Goal: Transaction & Acquisition: Purchase product/service

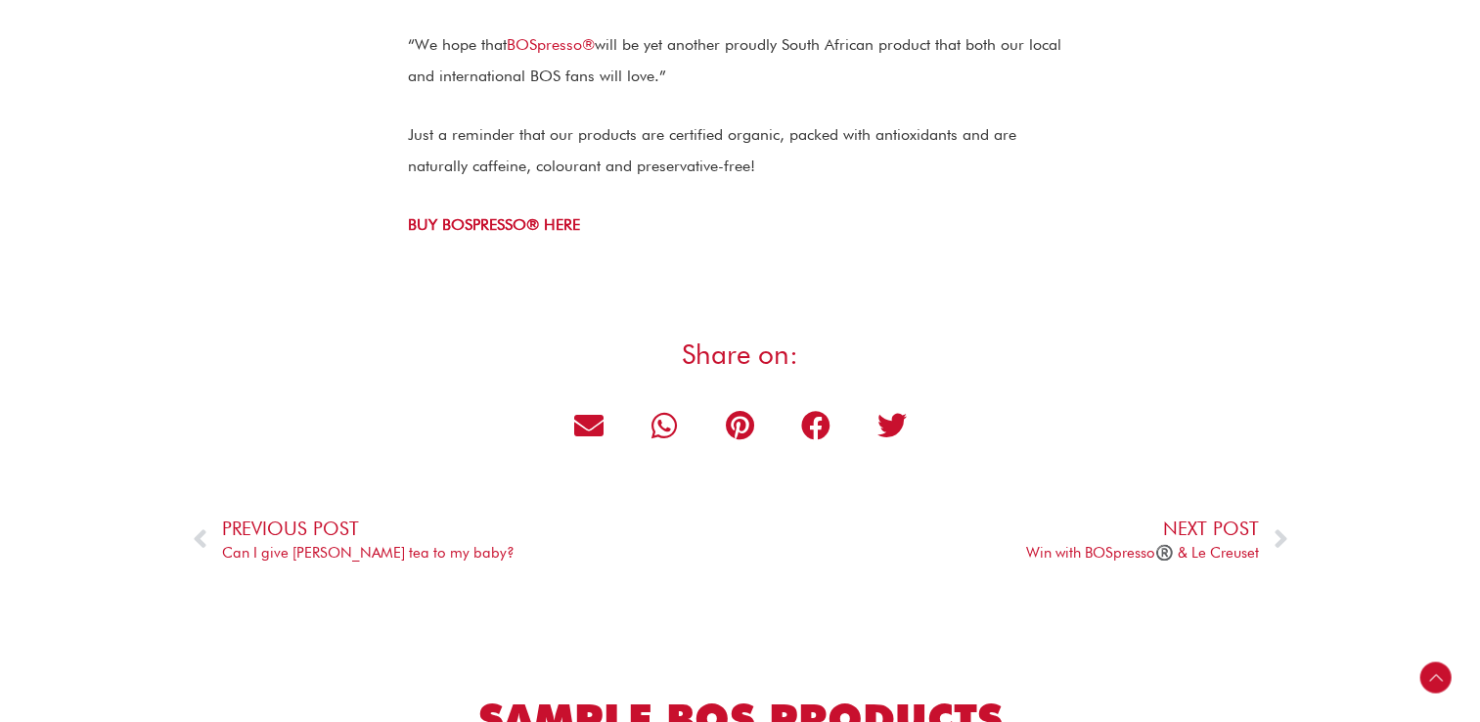
scroll to position [4107, 0]
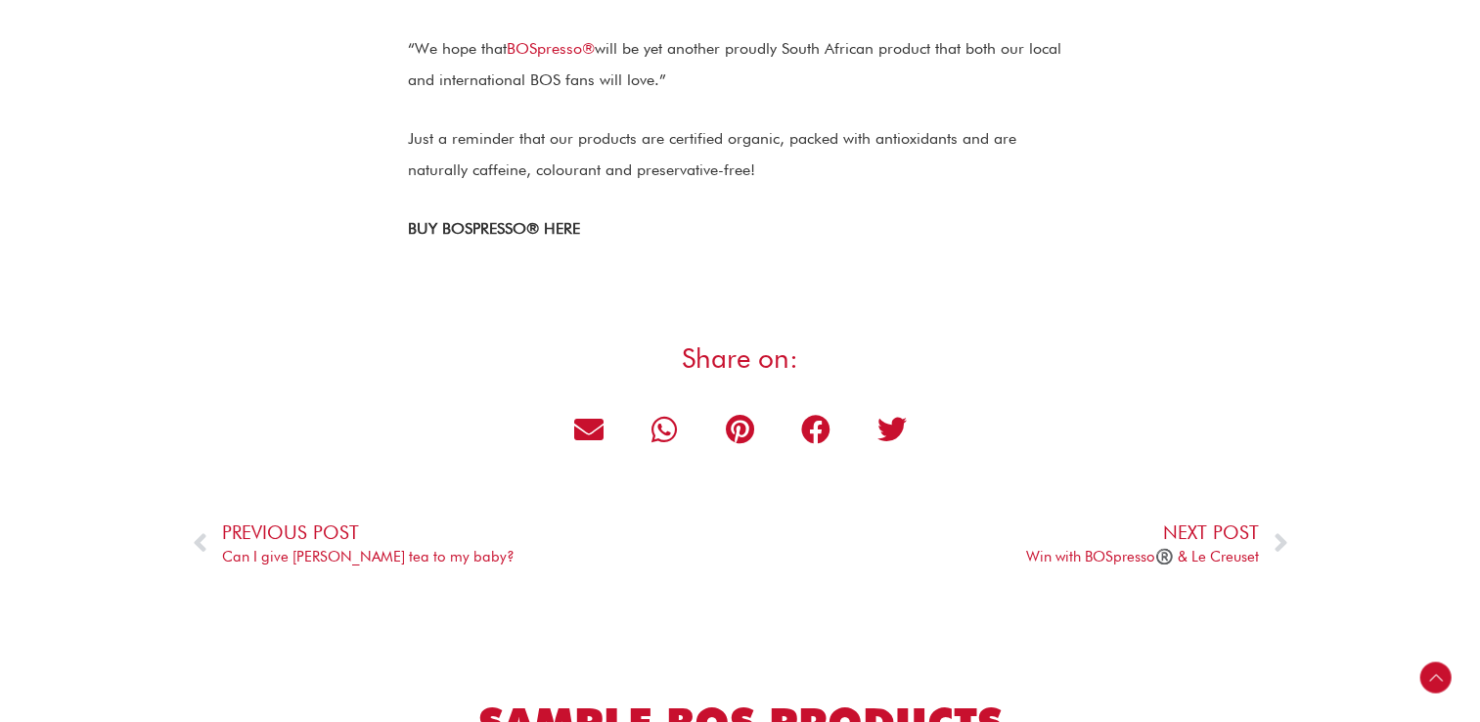
click at [462, 219] on strong "BUY BOSPRESSO® HERE" at bounding box center [494, 228] width 172 height 19
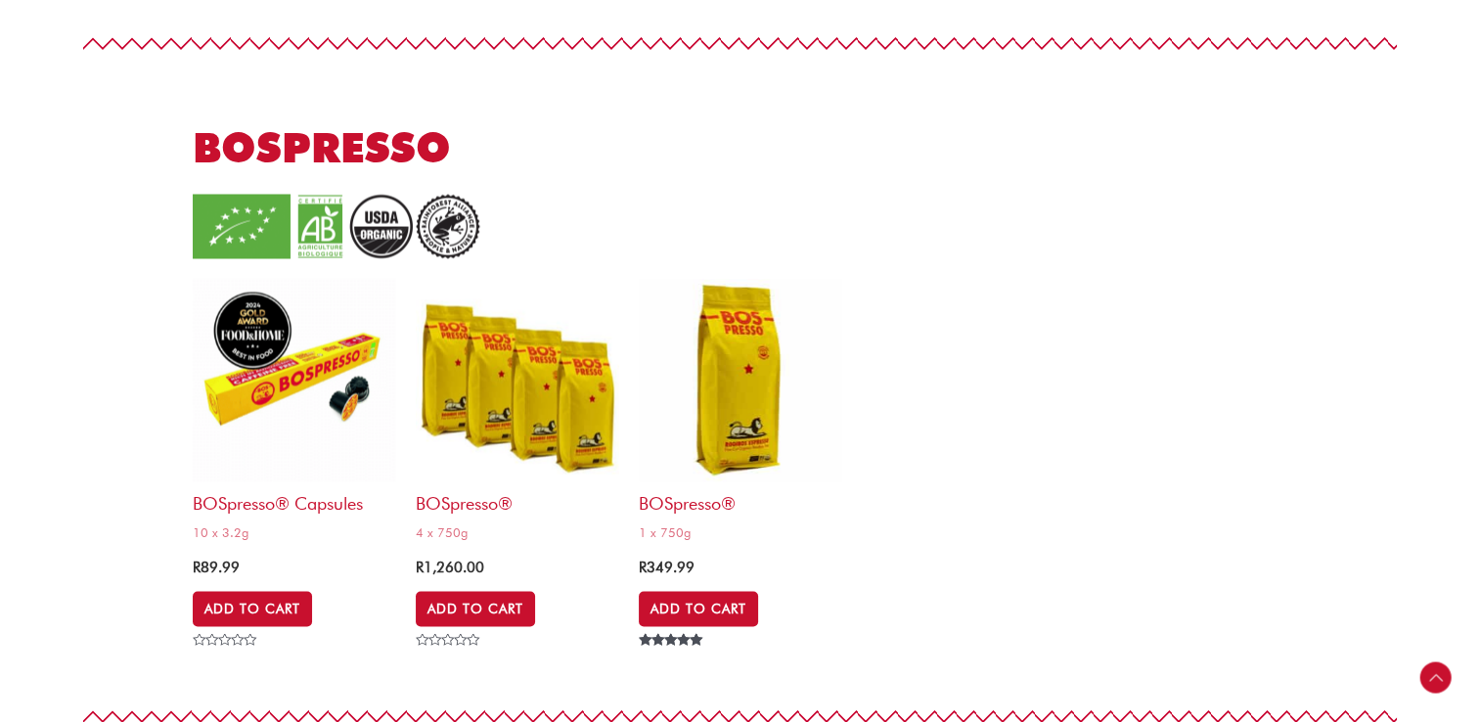
scroll to position [3618, 0]
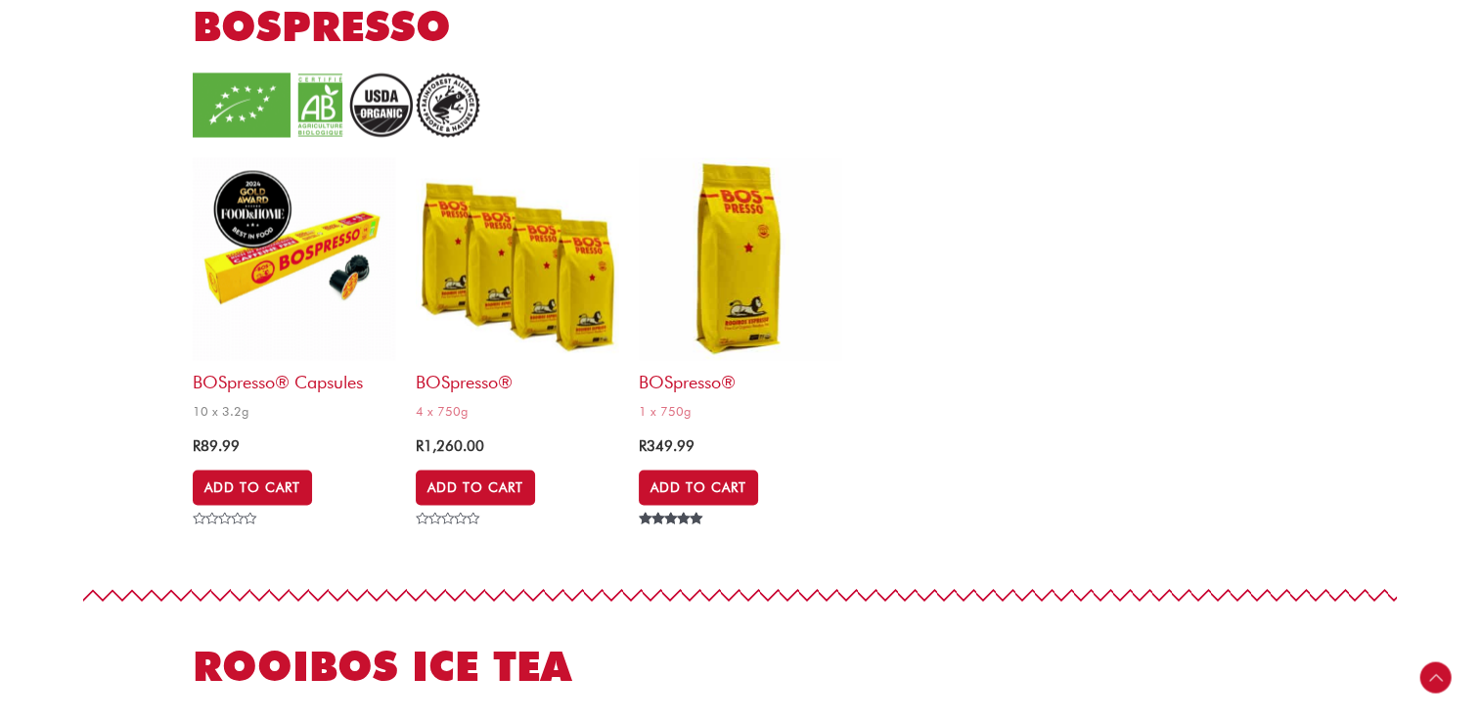
click at [295, 393] on link "BOSpresso® Capsules 10 x 3.2g" at bounding box center [294, 290] width 203 height 268
click at [295, 391] on h2 "BOSpresso® Capsules" at bounding box center [294, 376] width 203 height 32
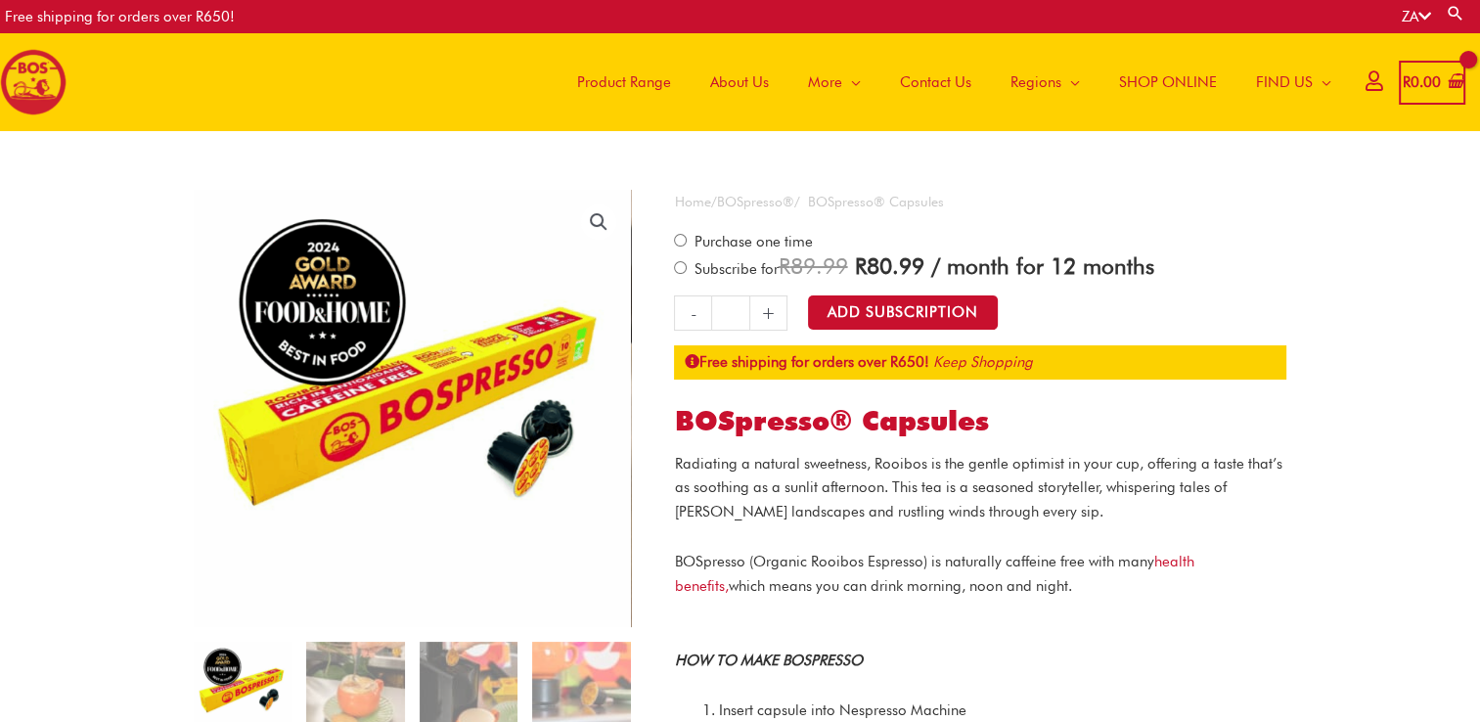
drag, startPoint x: 957, startPoint y: 174, endPoint x: 977, endPoint y: 157, distance: 25.7
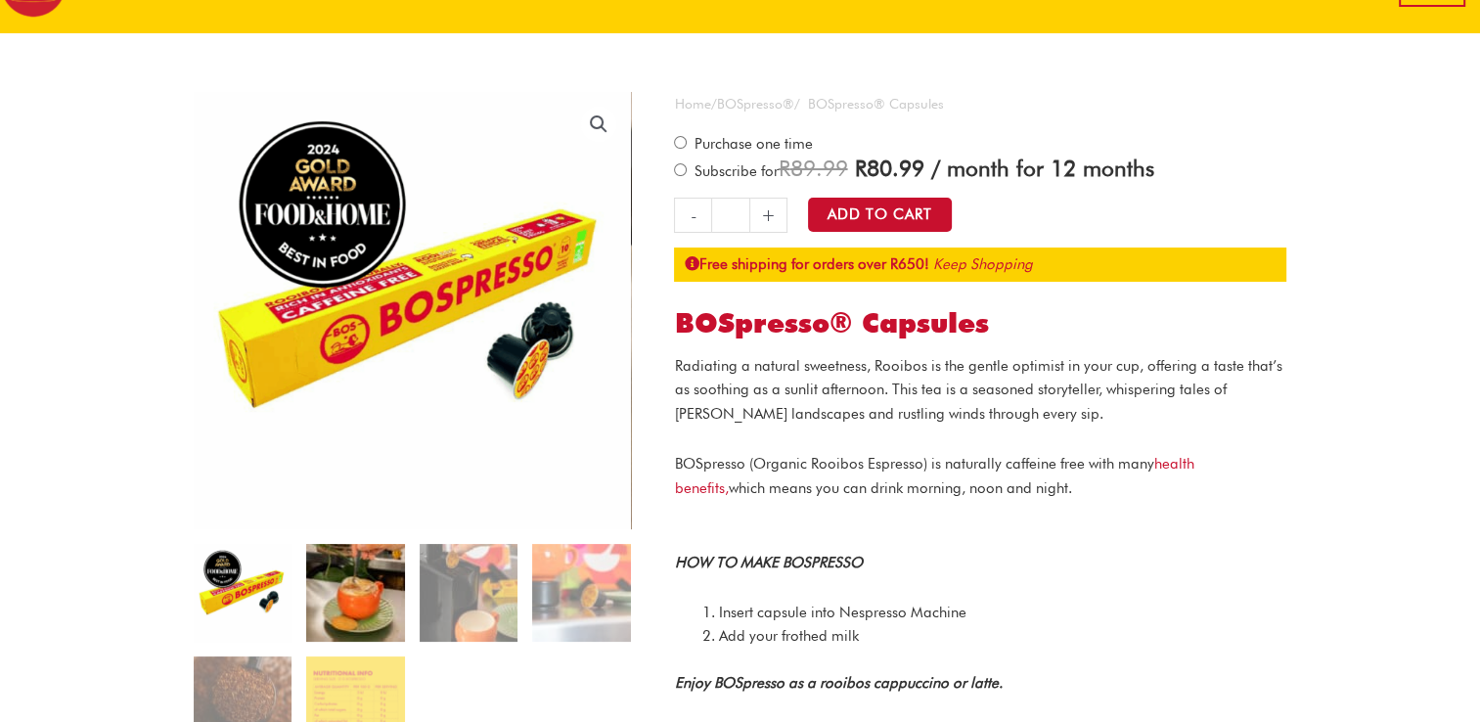
click at [357, 584] on img at bounding box center [355, 593] width 98 height 98
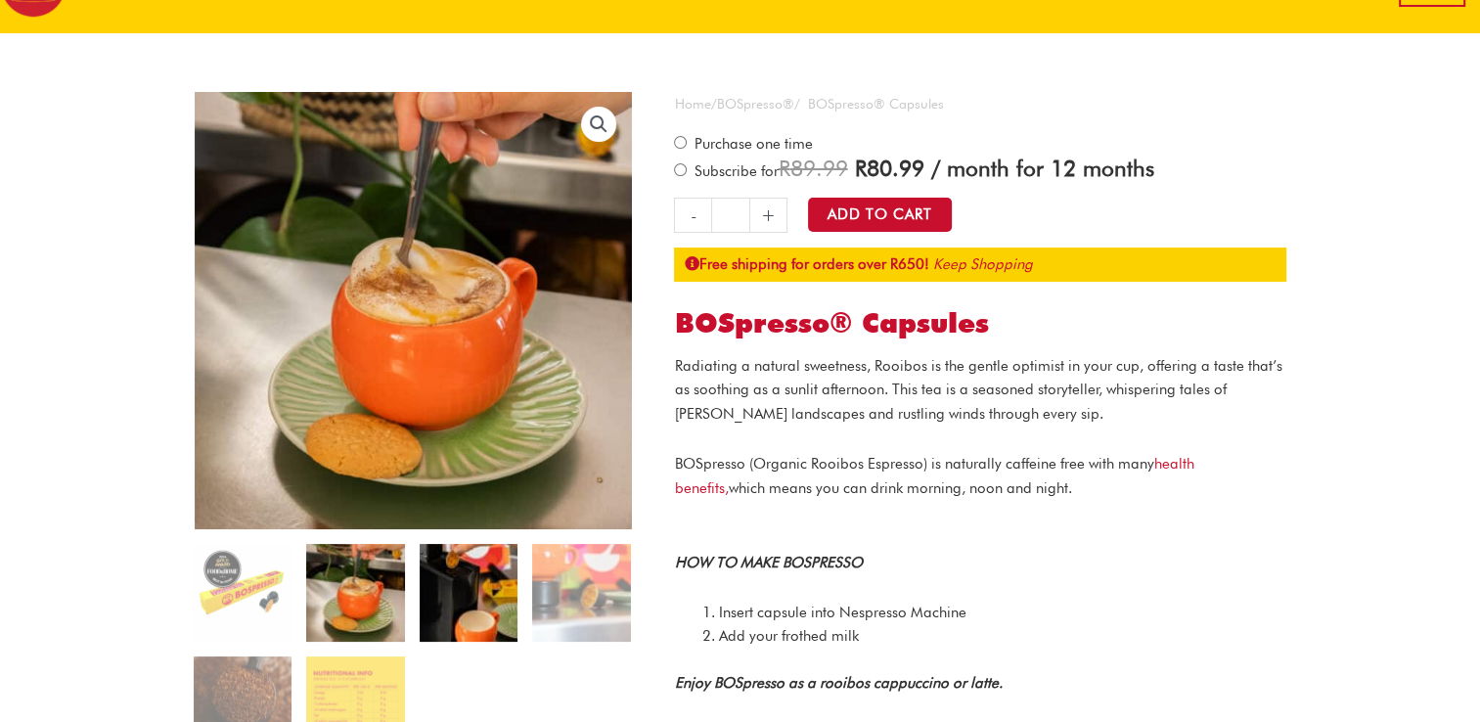
click at [446, 563] on img at bounding box center [469, 593] width 98 height 98
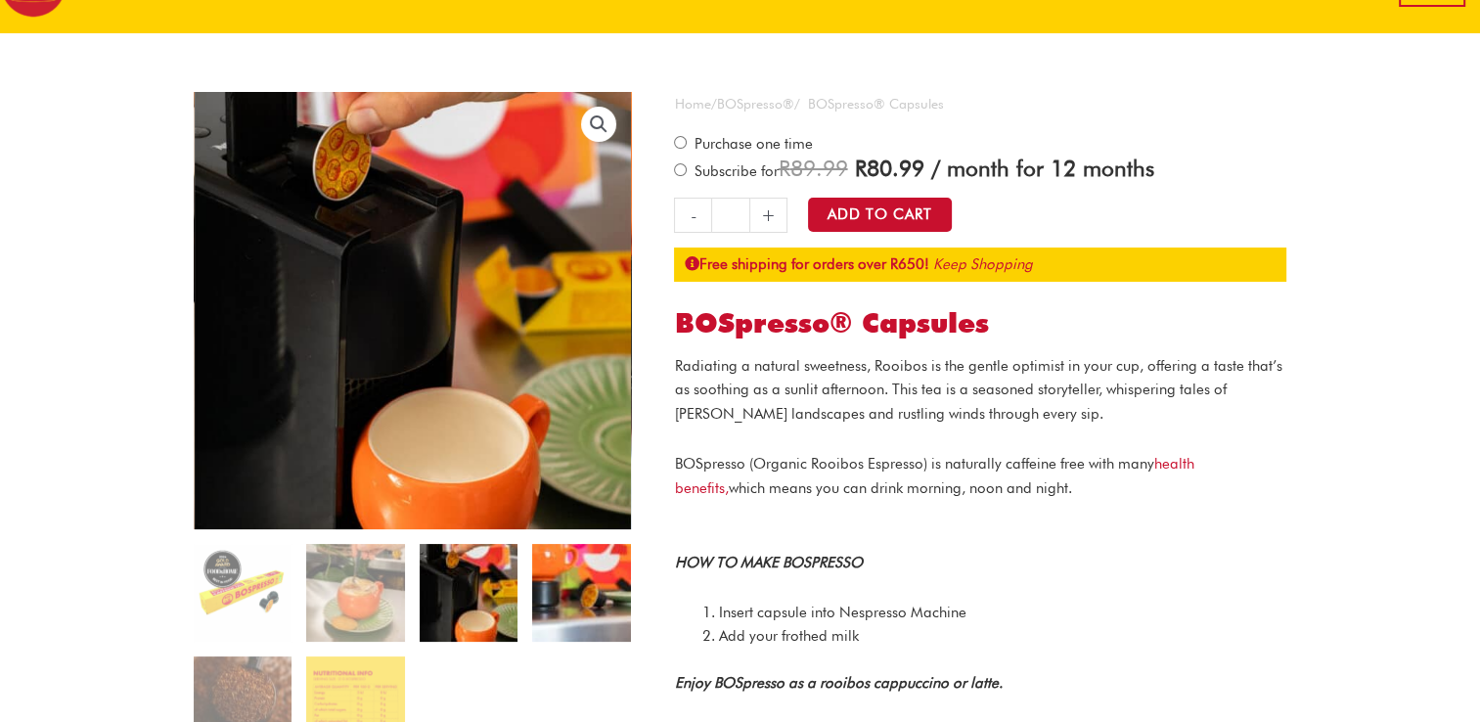
click at [565, 559] on img at bounding box center [581, 593] width 98 height 98
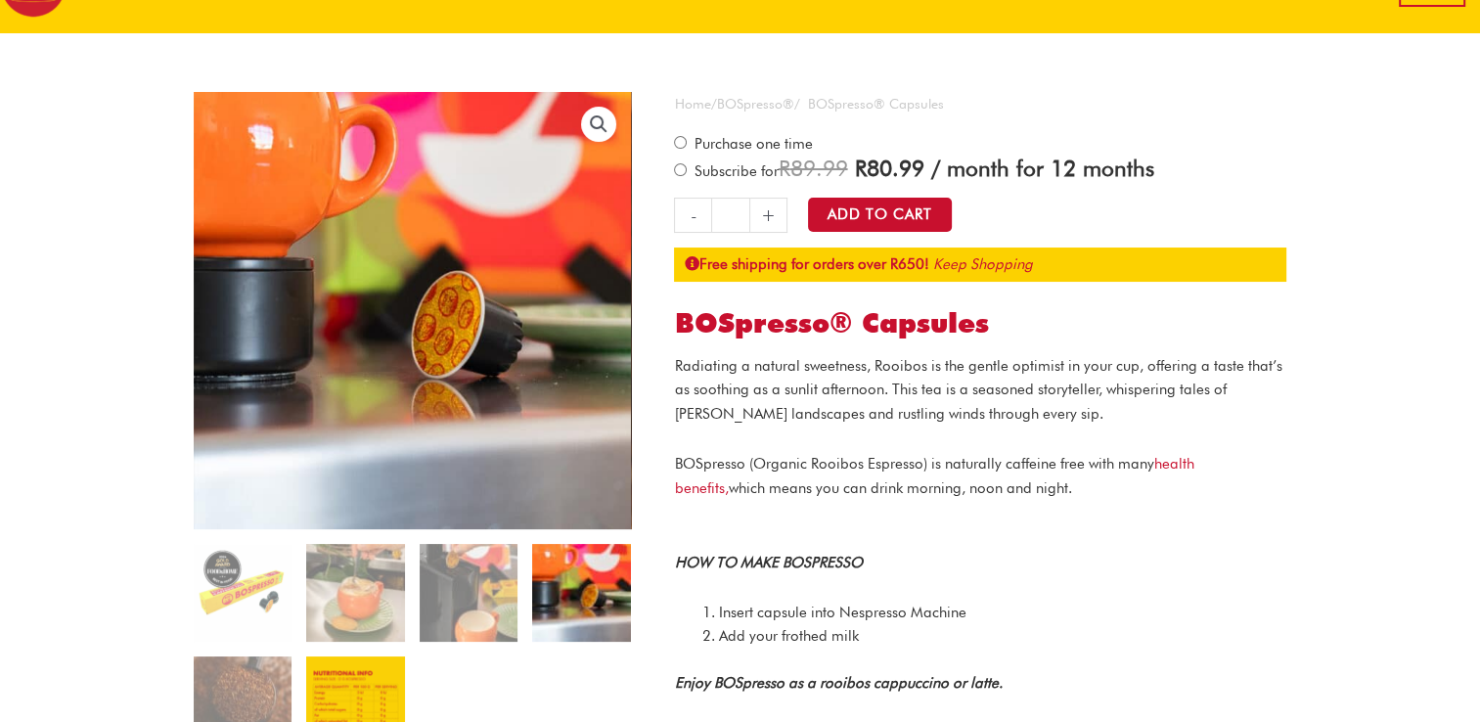
scroll to position [196, 0]
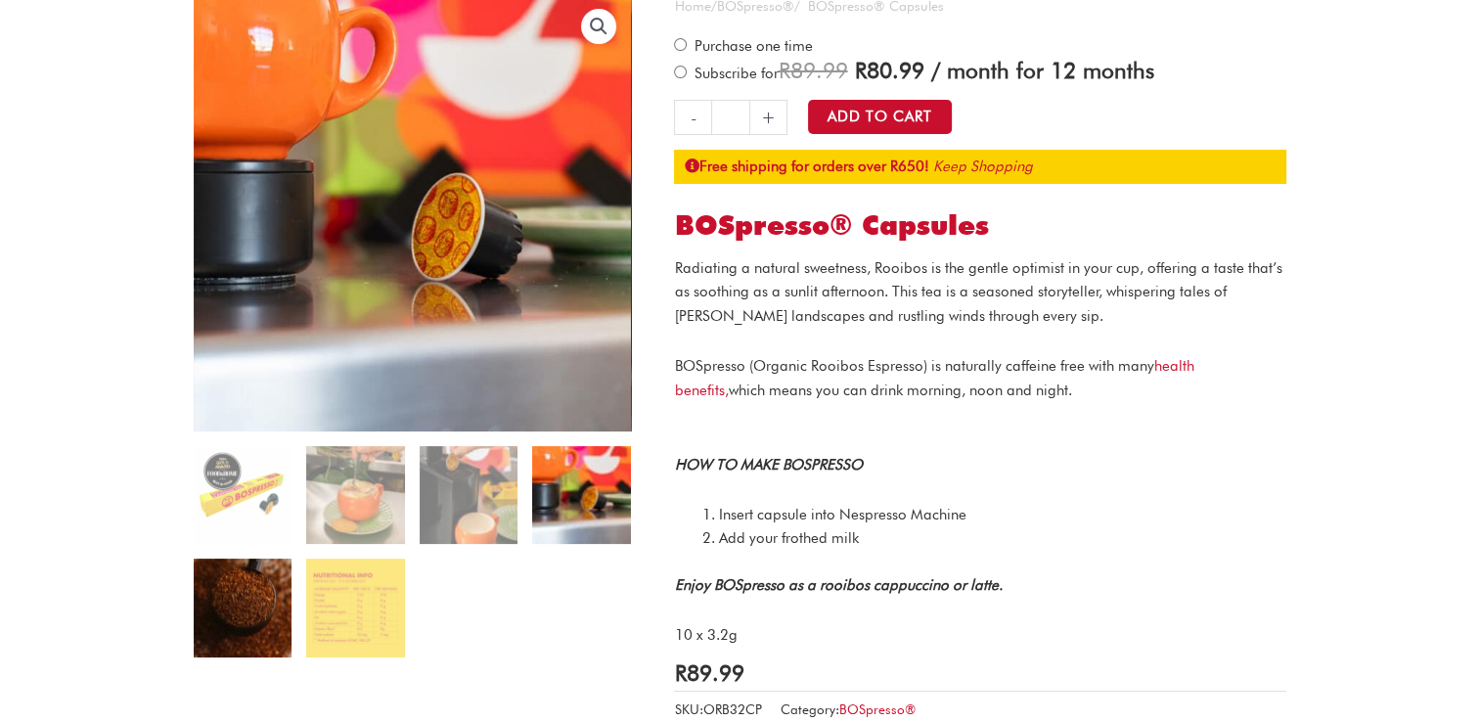
click at [225, 585] on img at bounding box center [243, 607] width 98 height 98
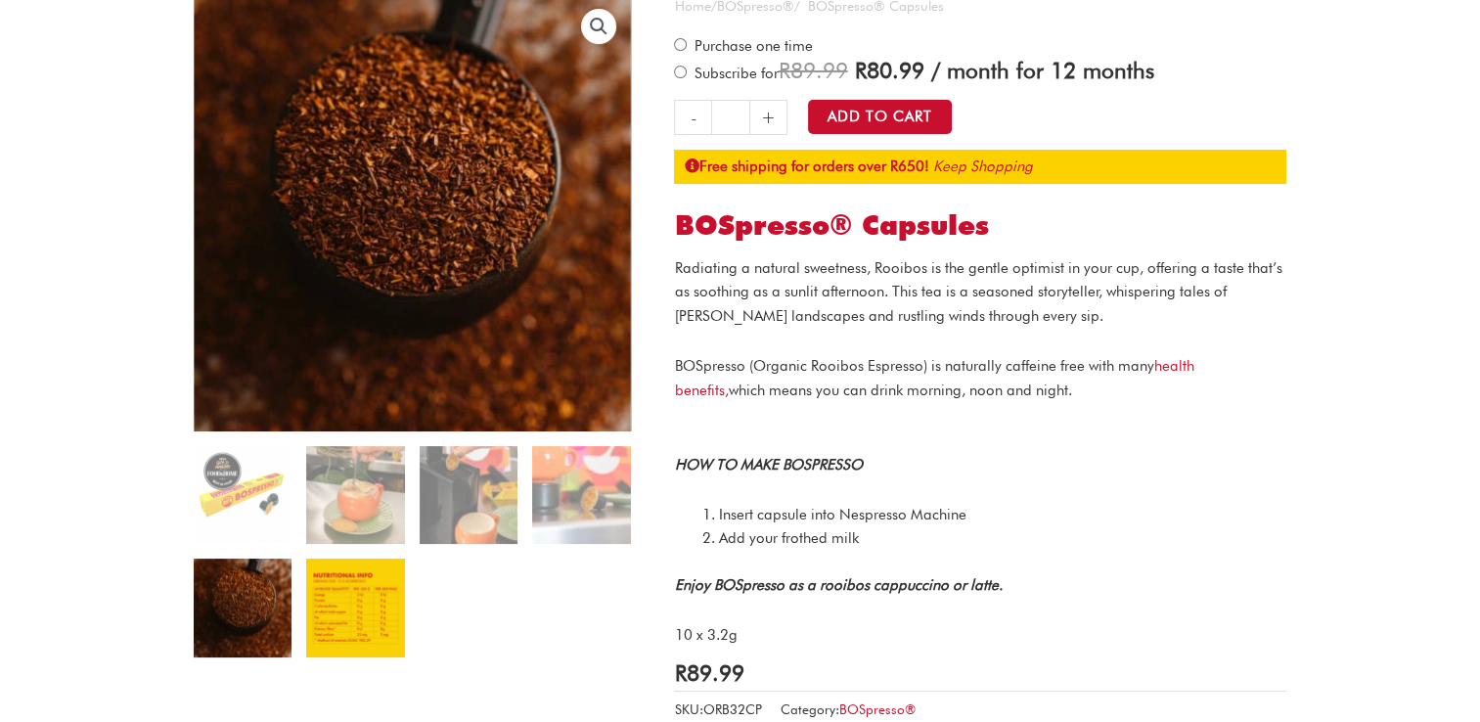
click at [313, 590] on img at bounding box center [355, 607] width 98 height 98
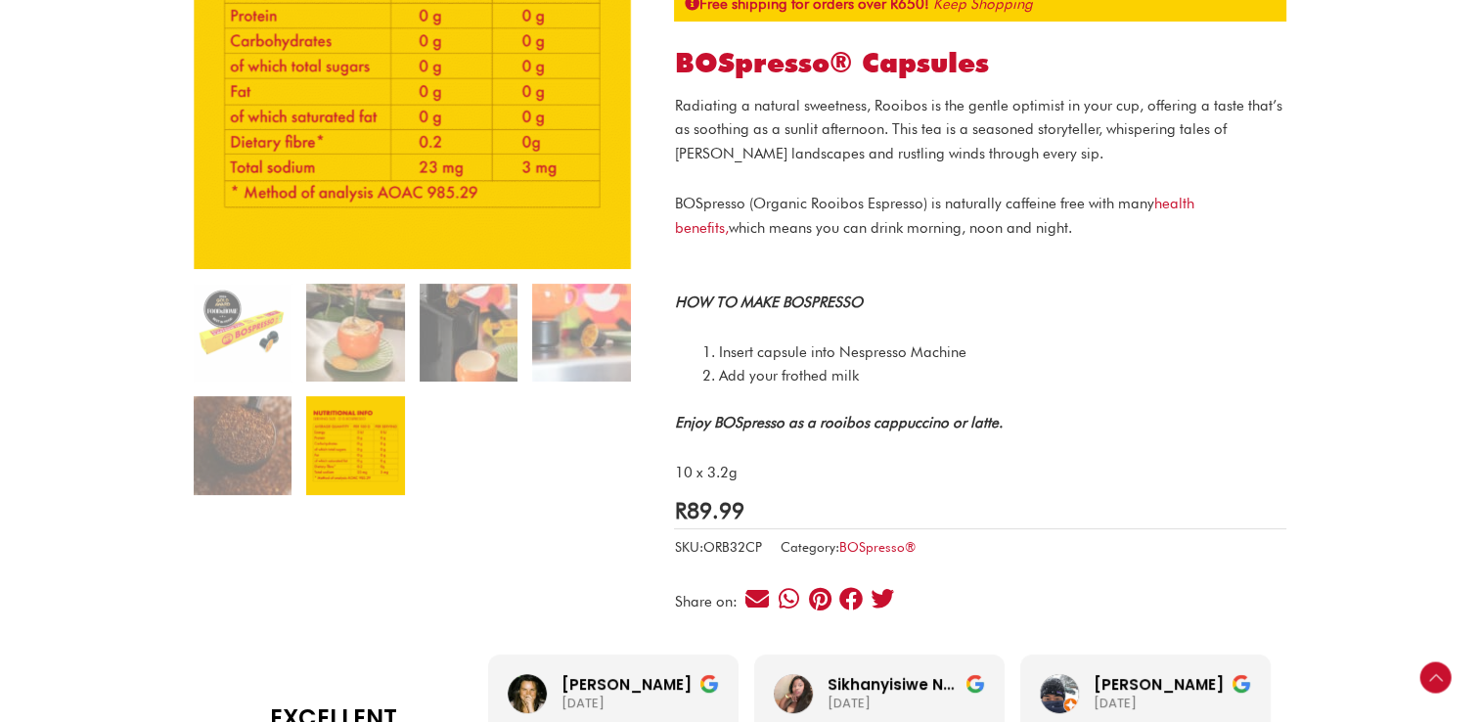
scroll to position [391, 0]
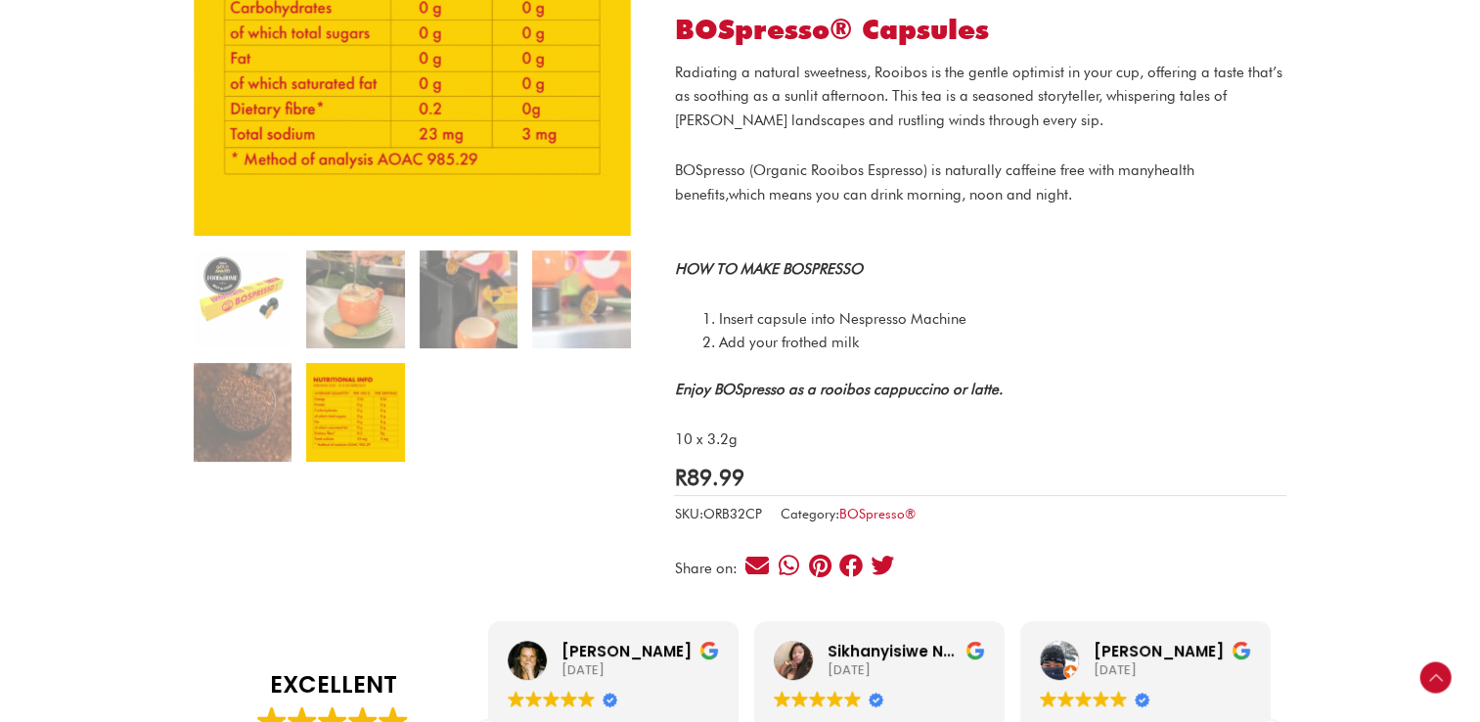
click at [1172, 174] on link "health benefits," at bounding box center [933, 182] width 519 height 42
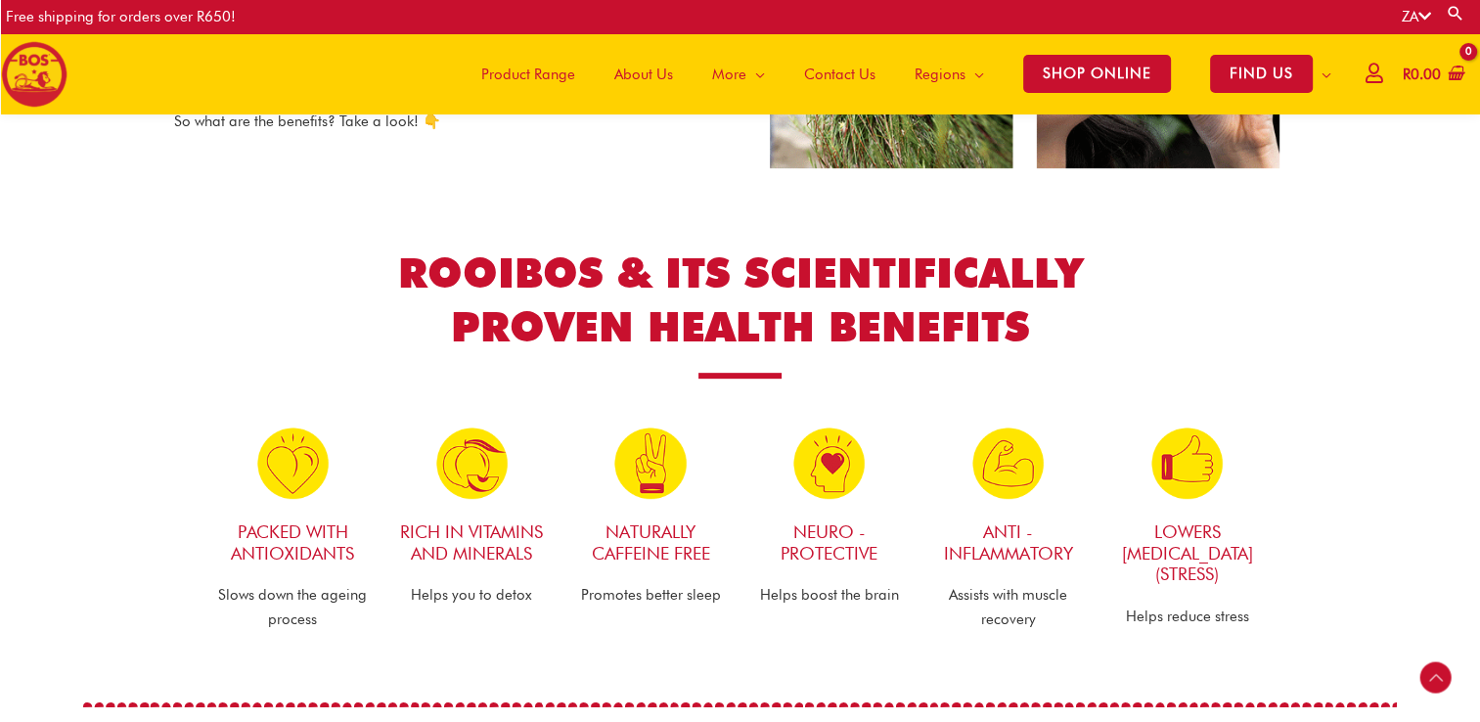
scroll to position [868, 0]
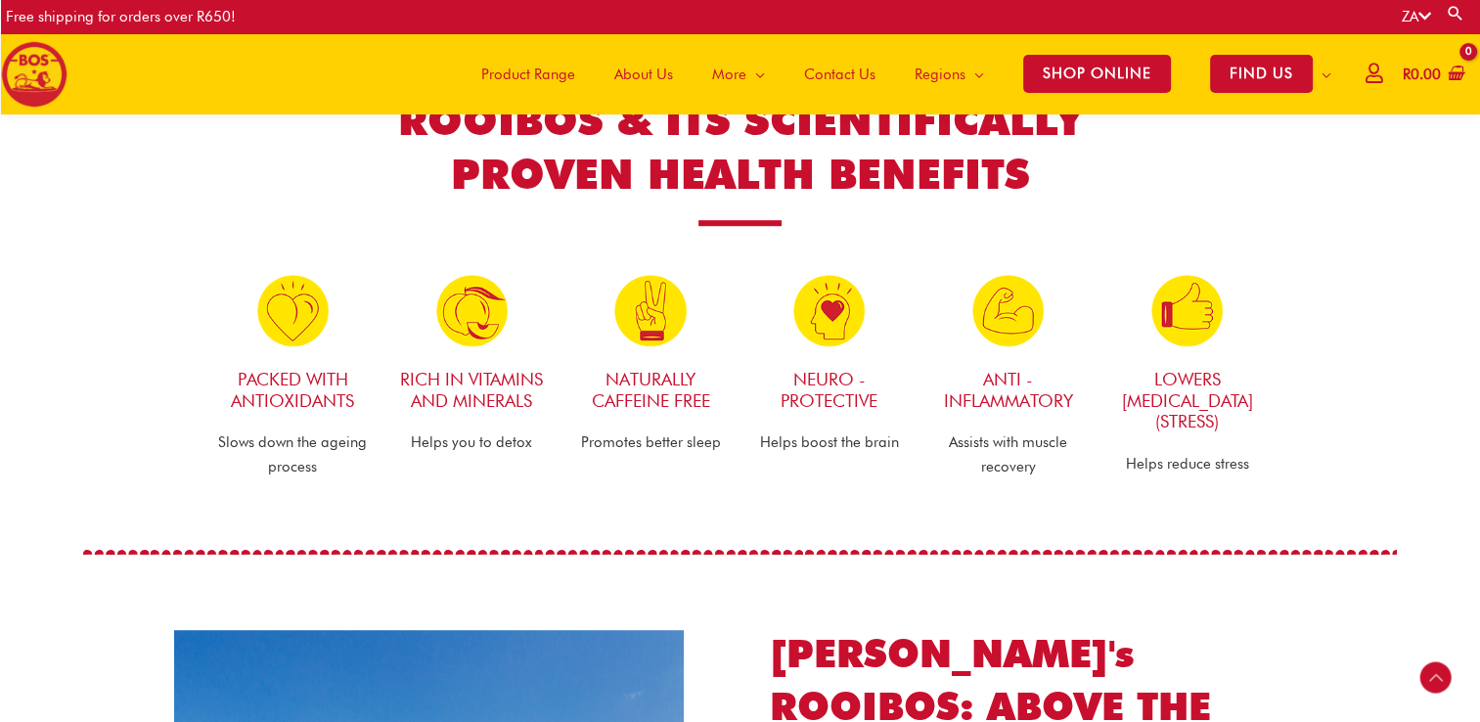
drag, startPoint x: 1060, startPoint y: 585, endPoint x: 1026, endPoint y: 530, distance: 64.6
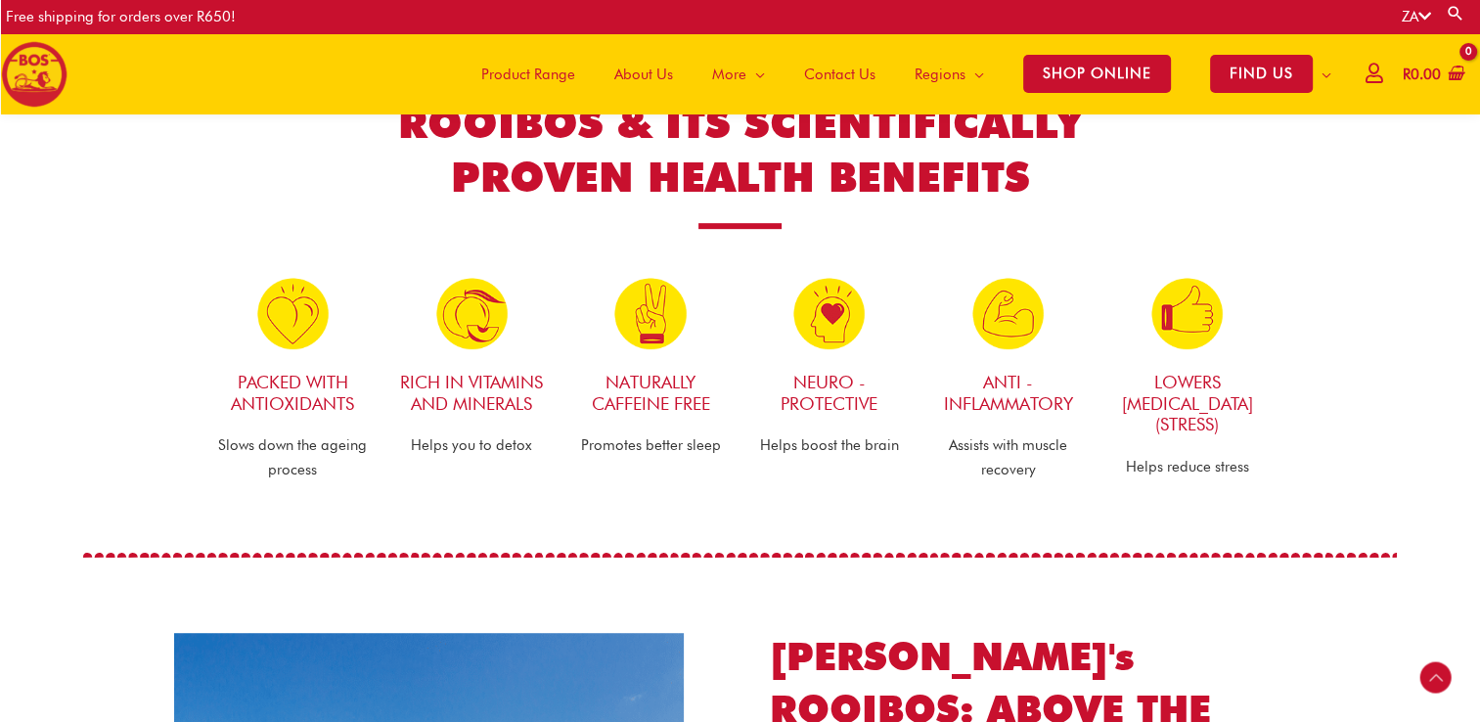
click at [1037, 545] on span at bounding box center [740, 555] width 1314 height 20
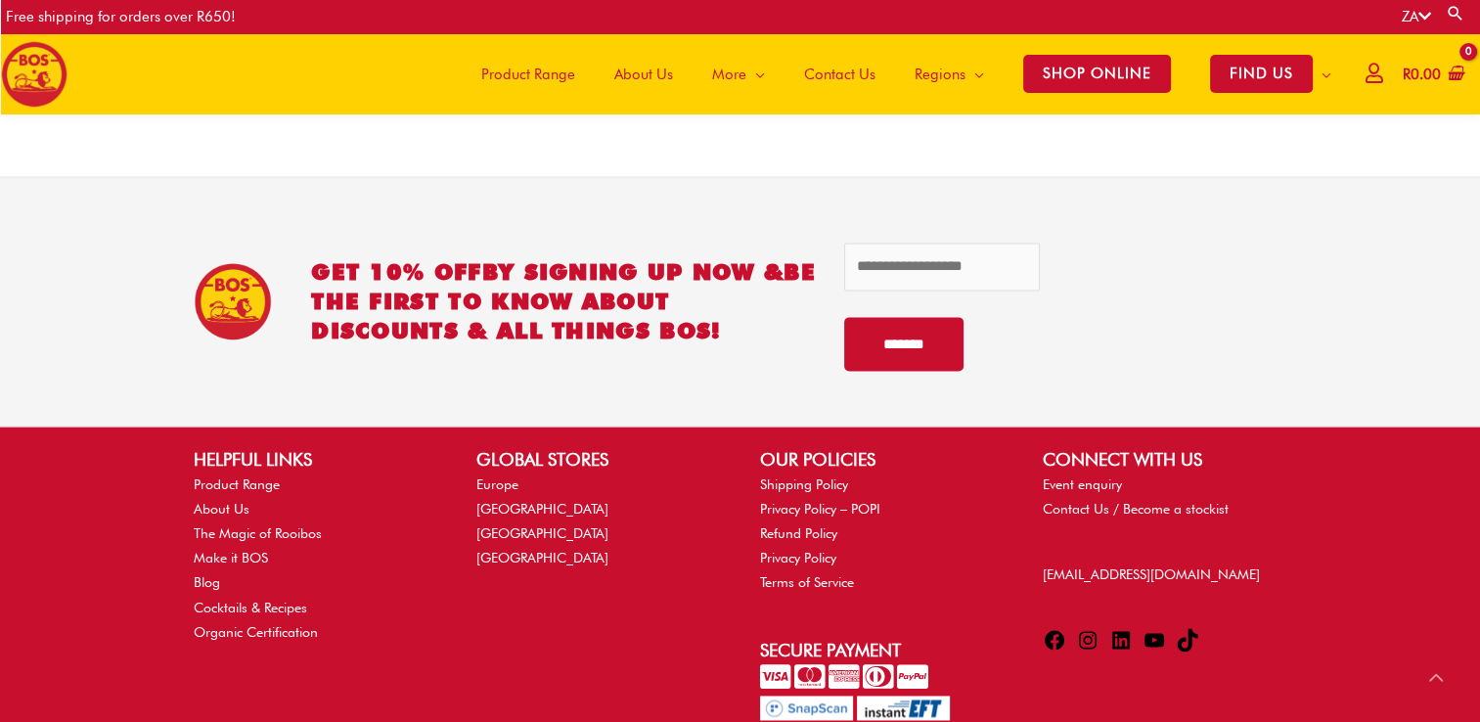
scroll to position [2735, 0]
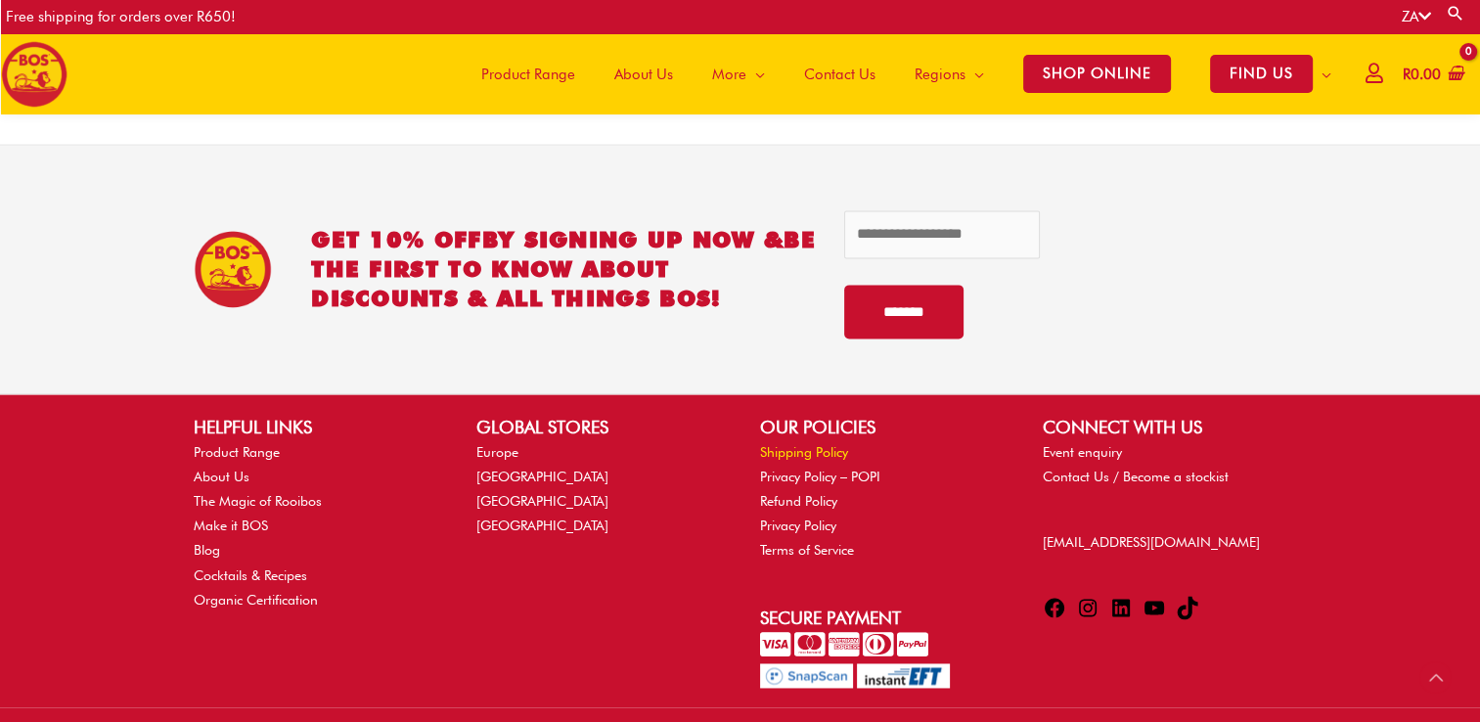
click at [774, 446] on link "Shipping Policy" at bounding box center [804, 452] width 88 height 16
